Goal: Communication & Community: Connect with others

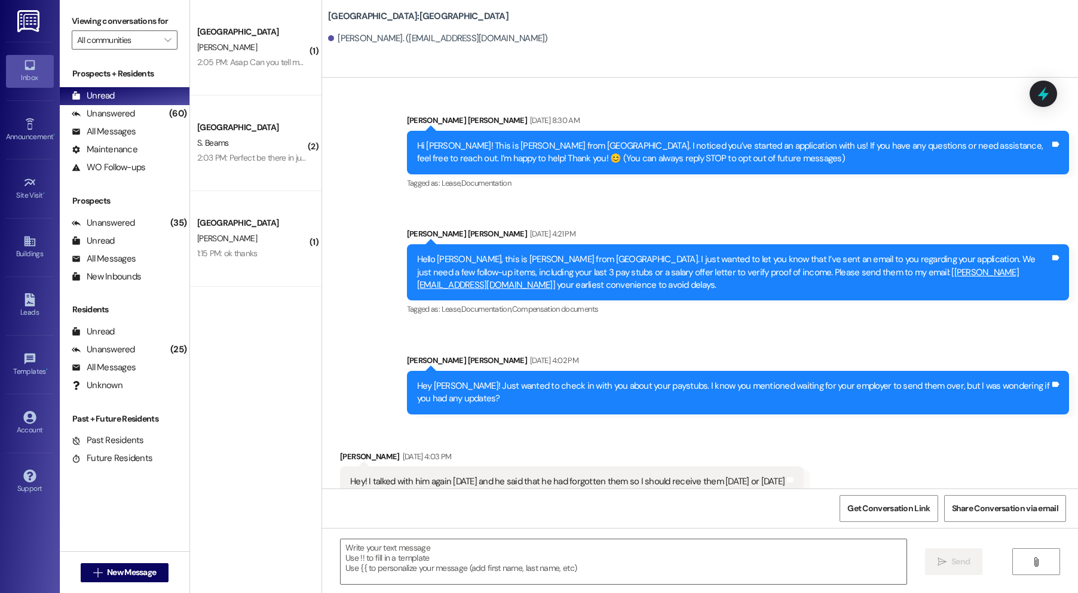
scroll to position [447, 0]
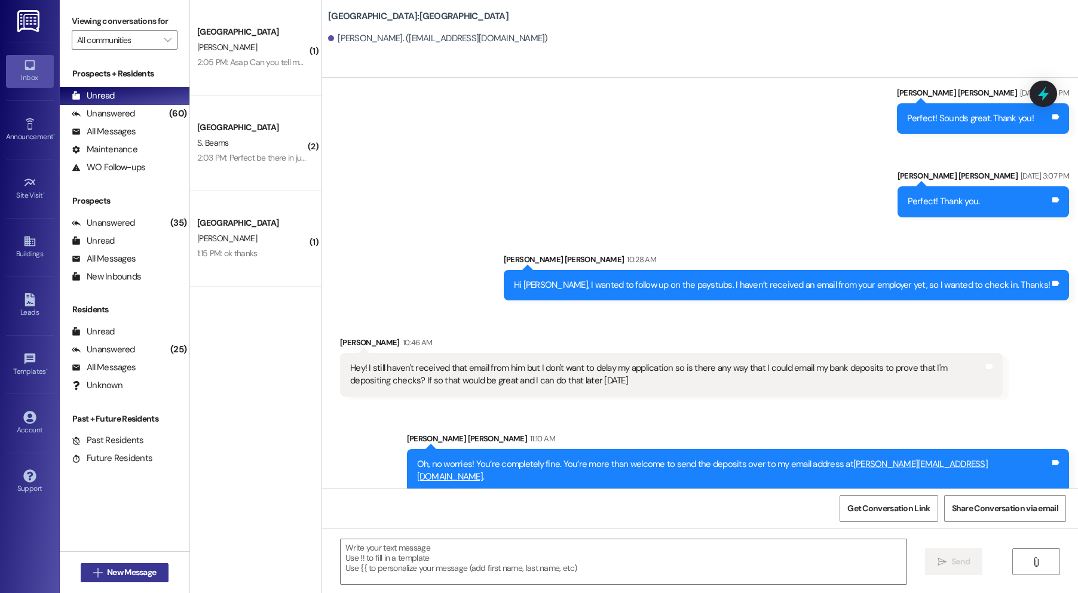
click at [111, 569] on span "New Message" at bounding box center [131, 572] width 49 height 13
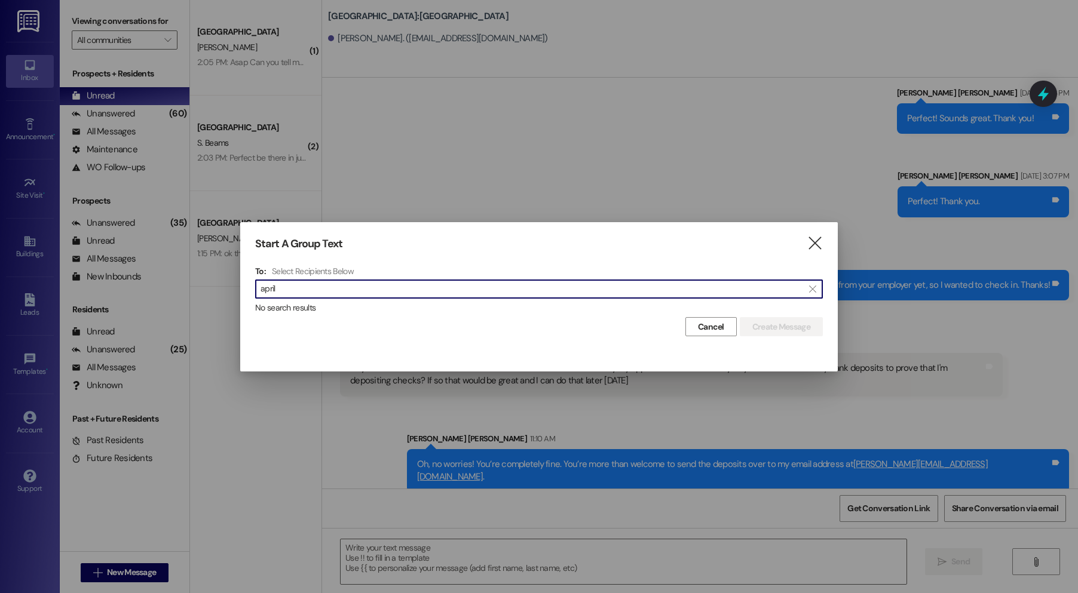
type input "april"
click at [814, 283] on span "" at bounding box center [811, 289] width 11 height 18
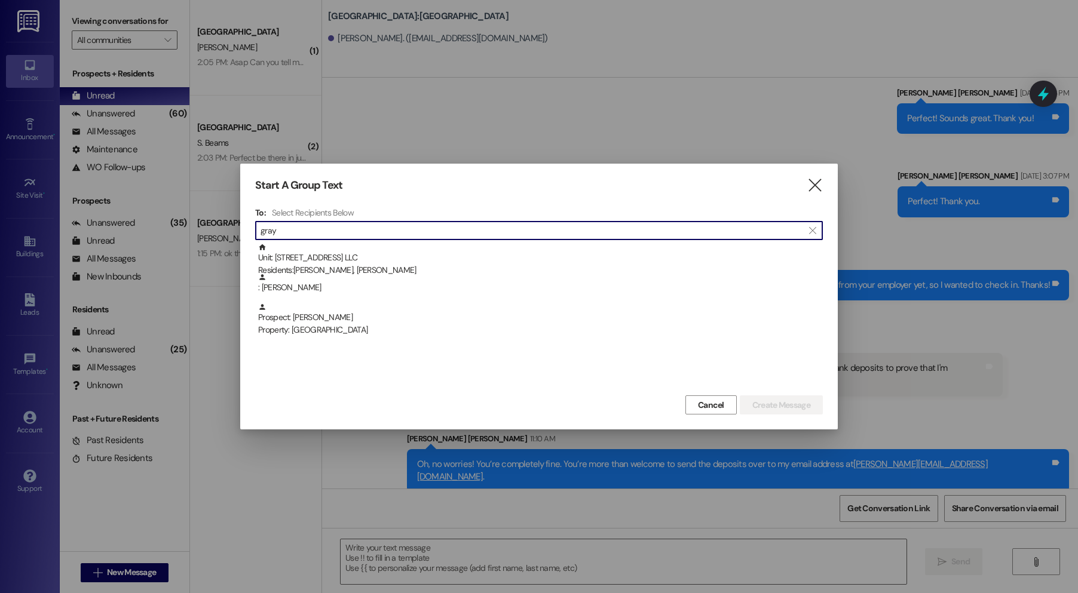
type input "gray"
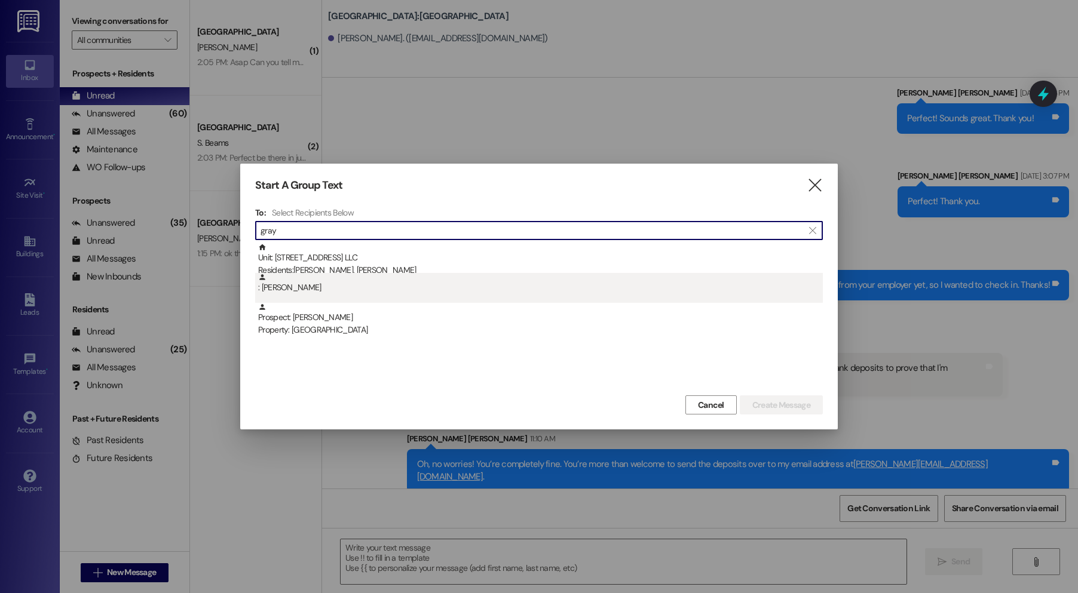
click at [440, 284] on div ": [PERSON_NAME]" at bounding box center [540, 283] width 565 height 21
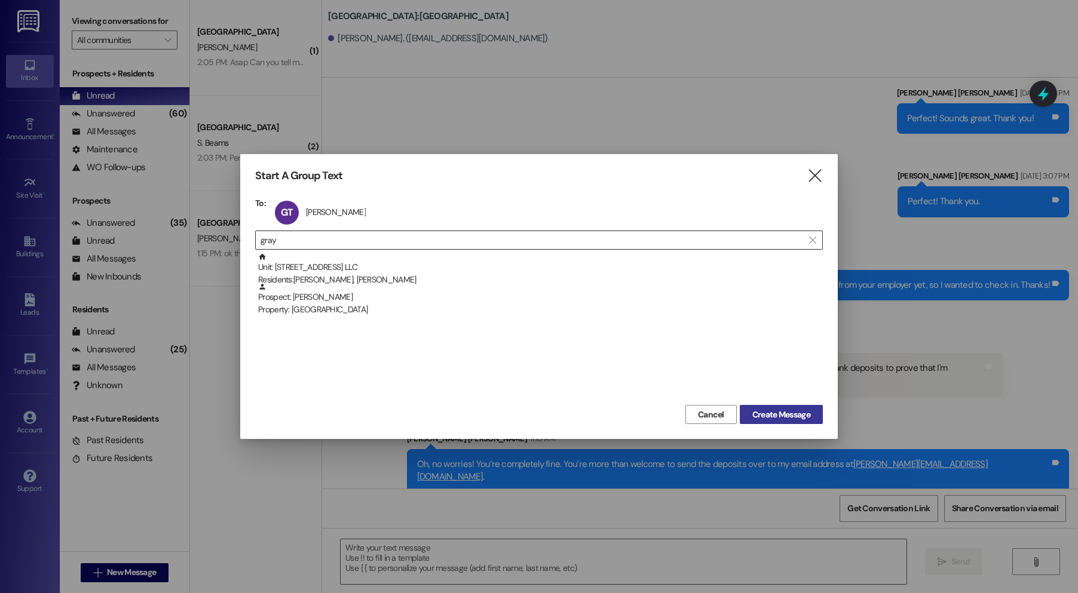
click at [806, 416] on span "Create Message" at bounding box center [781, 415] width 58 height 13
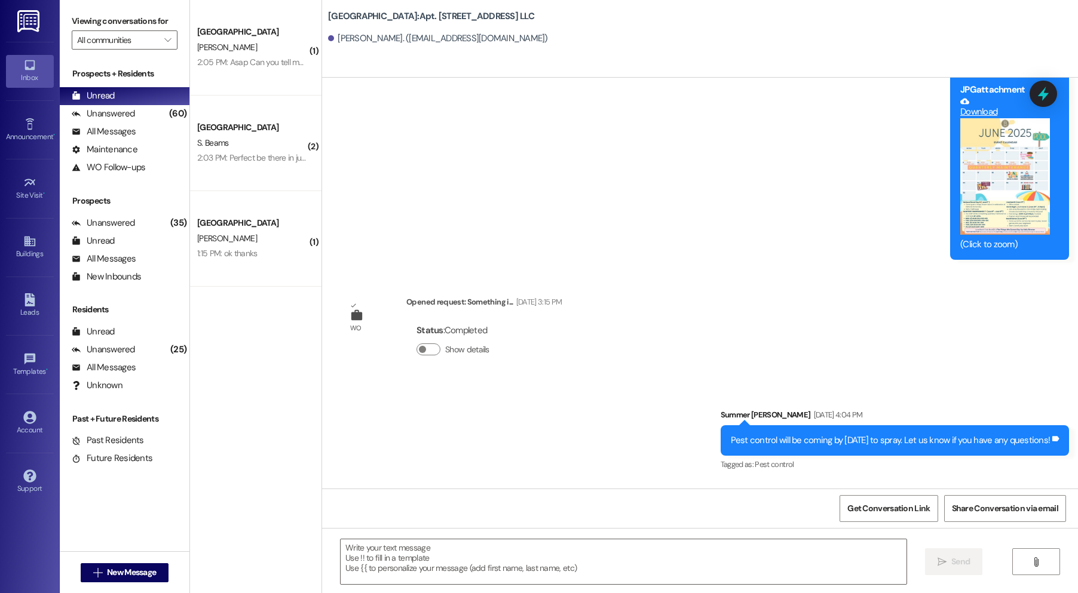
scroll to position [1343, 0]
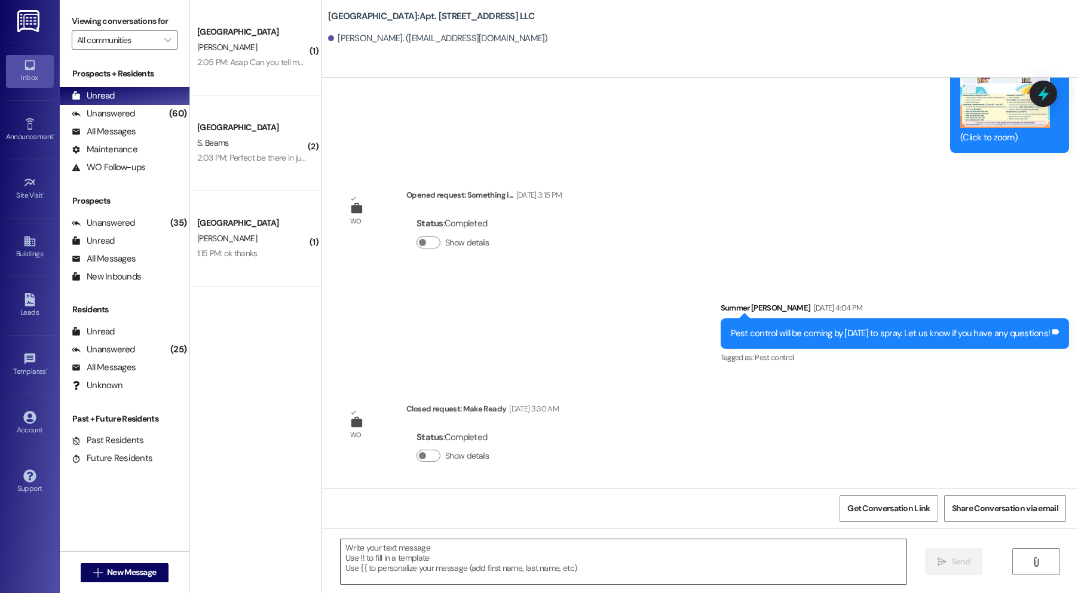
click at [759, 542] on textarea at bounding box center [624, 561] width 566 height 45
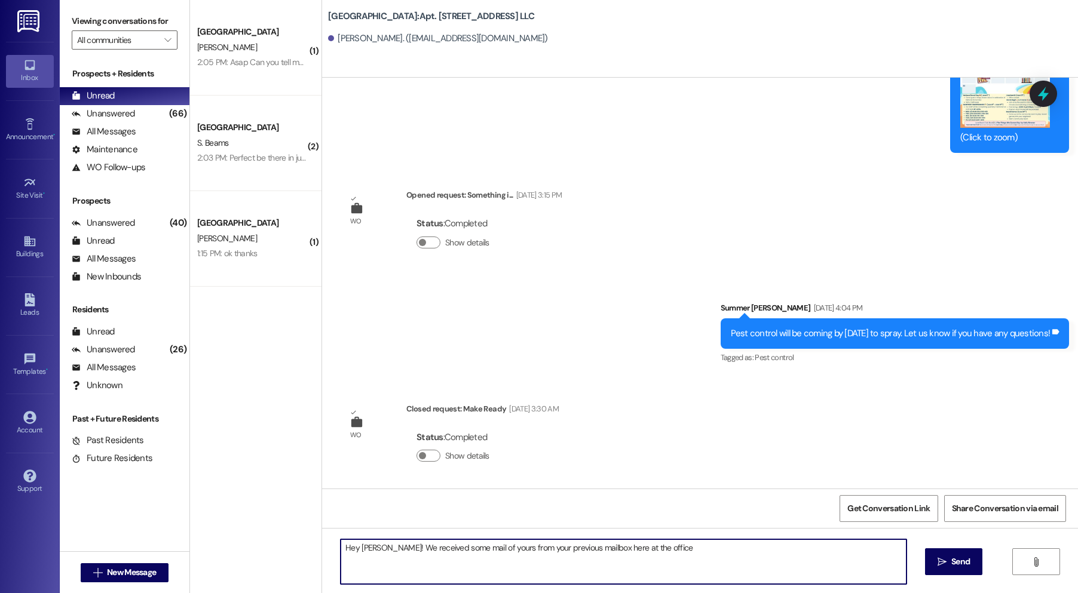
click at [682, 559] on textarea "Hey [PERSON_NAME]! We received some mail of yours from your previous mailbox he…" at bounding box center [624, 561] width 566 height 45
drag, startPoint x: 769, startPoint y: 549, endPoint x: 657, endPoint y: 543, distance: 112.5
click at [655, 544] on textarea "Hey [PERSON_NAME]! We received some mail of yours from your previous mailbox he…" at bounding box center [624, 561] width 566 height 45
type textarea "Hey [PERSON_NAME]! We received some mail of yours from your previous mailbox he…"
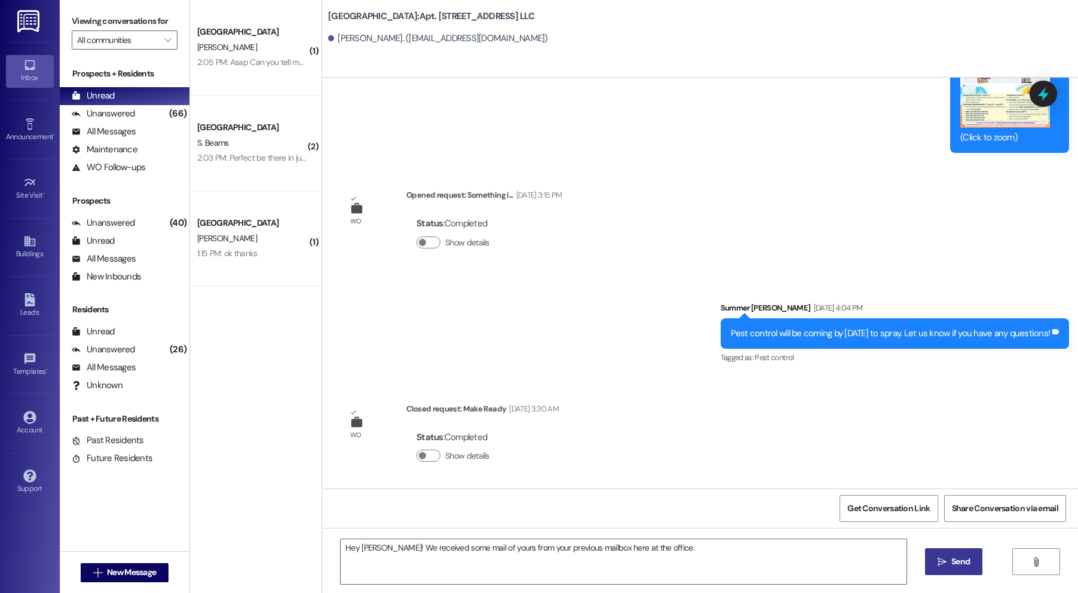
click at [951, 567] on span "Send" at bounding box center [960, 562] width 19 height 13
